Goal: Transaction & Acquisition: Subscribe to service/newsletter

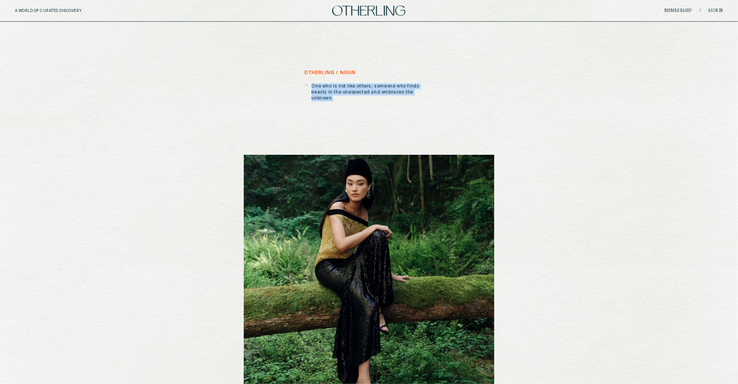
drag, startPoint x: 421, startPoint y: 93, endPoint x: 313, endPoint y: 83, distance: 109.1
click at [313, 83] on p "One who is not like others; someone who finds beauty in the unexpected and embr…" at bounding box center [373, 92] width 122 height 18
copy p "One who is not like others; someone who finds beauty in the unexpected and embr…"
click at [681, 10] on link "Membership" at bounding box center [679, 11] width 28 height 4
click at [677, 9] on link "Membership" at bounding box center [679, 11] width 28 height 4
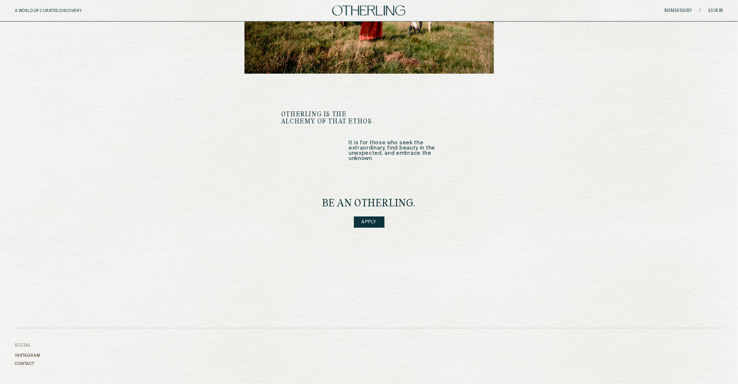
scroll to position [872, 0]
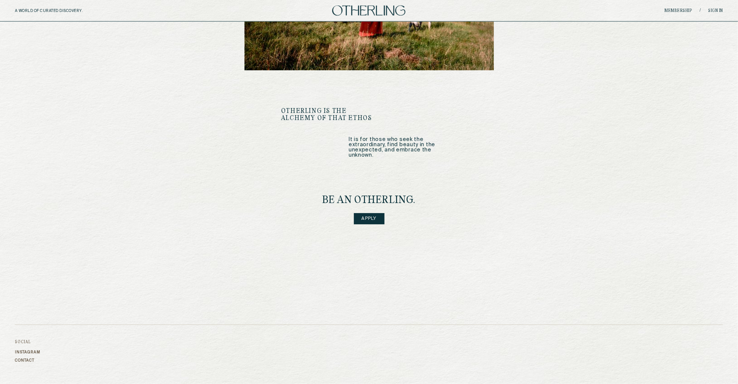
click at [370, 213] on link "Apply" at bounding box center [369, 218] width 31 height 11
click at [372, 213] on link "Apply" at bounding box center [369, 218] width 31 height 11
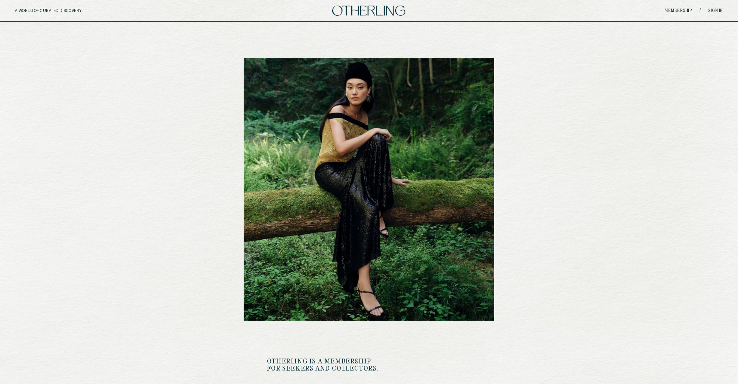
scroll to position [0, 0]
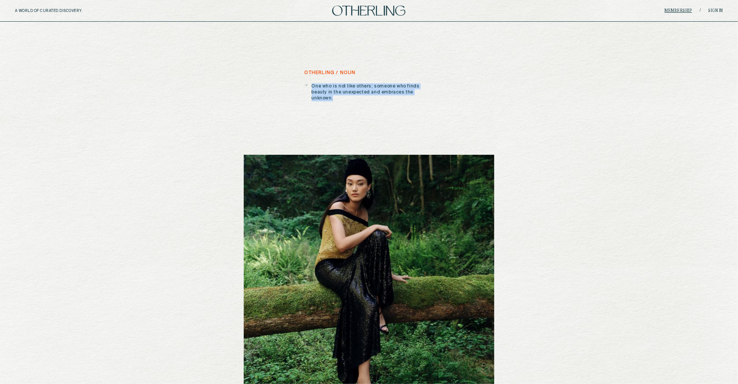
click at [681, 12] on link "Membership" at bounding box center [679, 11] width 28 height 4
click at [682, 9] on link "Membership" at bounding box center [679, 11] width 28 height 4
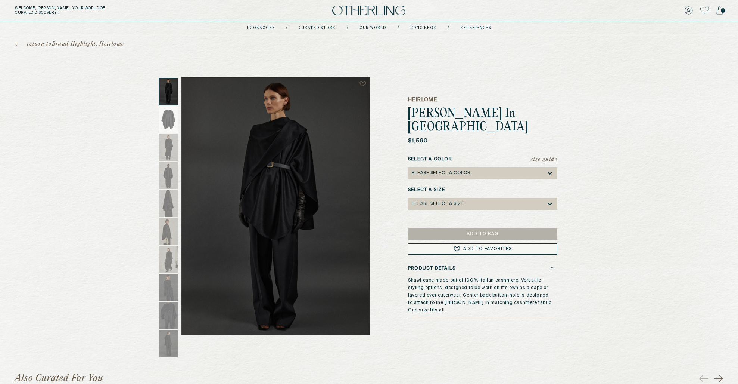
scroll to position [3, 0]
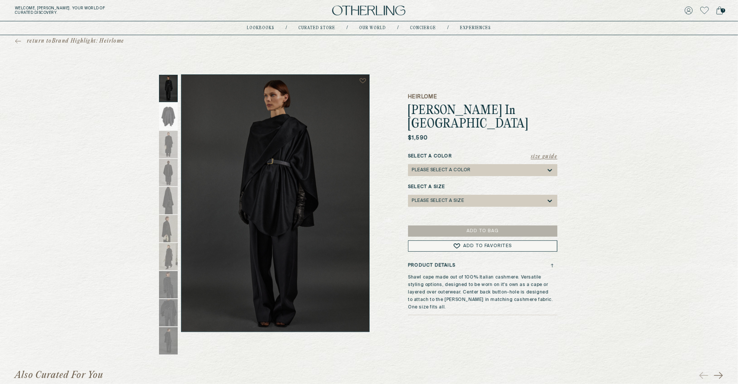
click at [390, 10] on img at bounding box center [368, 11] width 73 height 10
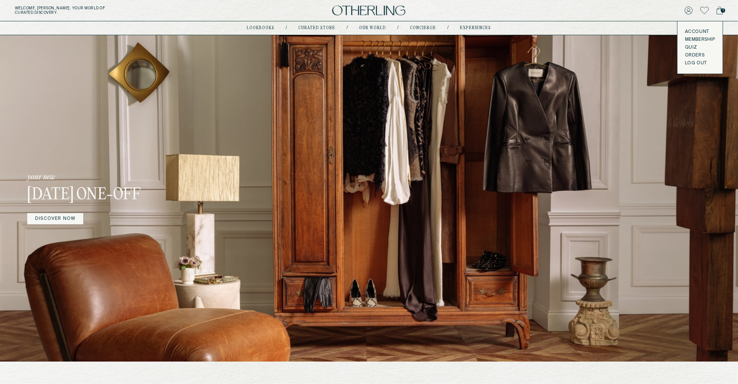
click at [697, 63] on button "LOG OUT" at bounding box center [696, 63] width 22 height 6
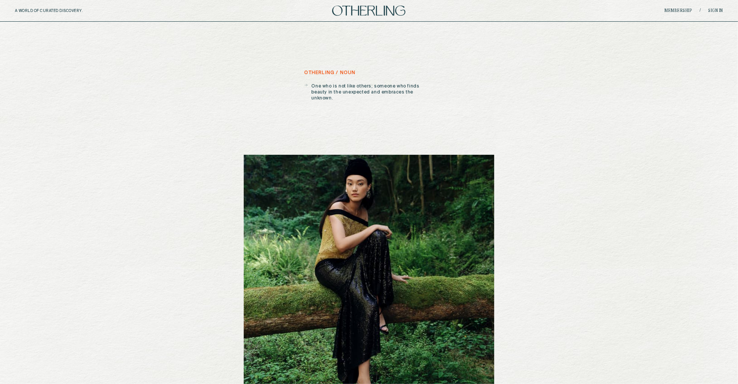
click at [429, 93] on p "One who is not like others; someone who finds beauty in the unexpected and embr…" at bounding box center [373, 92] width 122 height 18
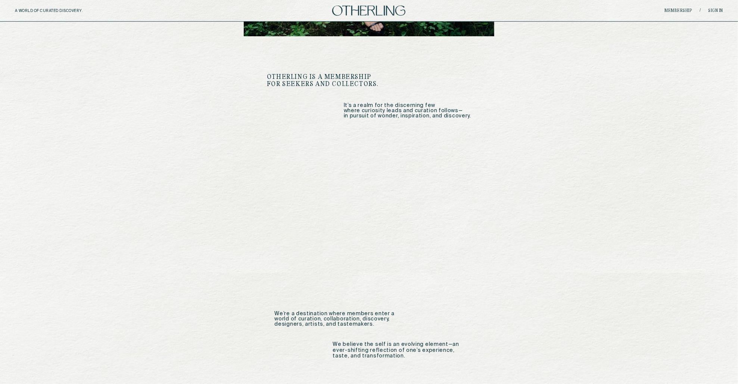
scroll to position [382, 0]
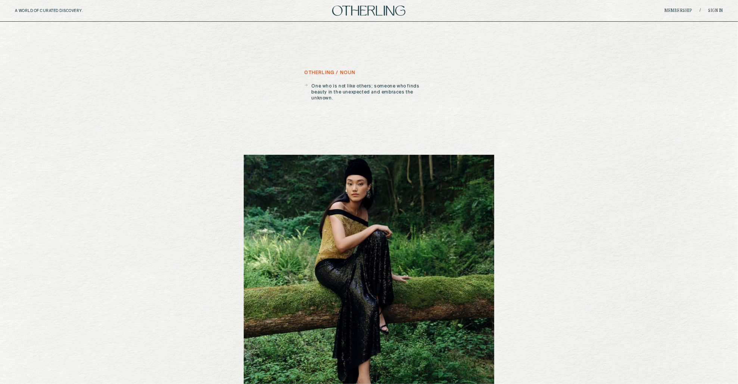
click at [679, 7] on div "A WORLD OF CURATED DISCOVERY. Membership / Sign in" at bounding box center [369, 11] width 738 height 22
click at [679, 9] on link "Membership" at bounding box center [679, 11] width 28 height 4
click at [677, 9] on link "Membership" at bounding box center [679, 11] width 28 height 4
